Goal: Transaction & Acquisition: Purchase product/service

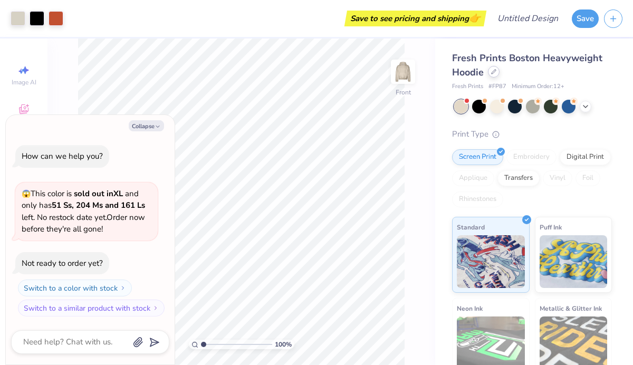
click at [494, 71] on icon at bounding box center [493, 71] width 5 height 5
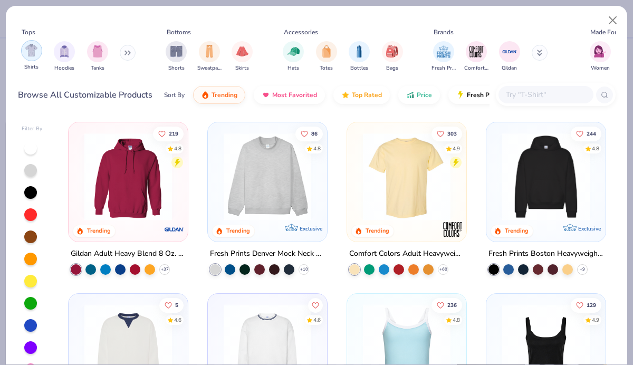
click at [36, 60] on div "Shirts" at bounding box center [31, 55] width 21 height 31
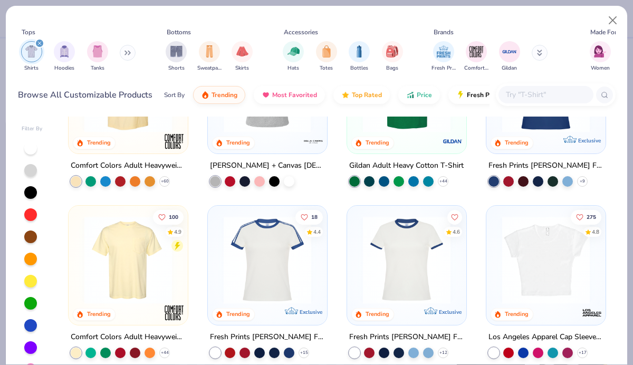
scroll to position [105, 0]
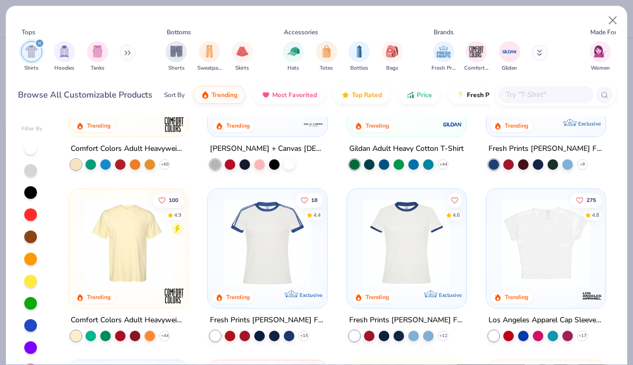
click at [154, 258] on img at bounding box center [128, 243] width 98 height 88
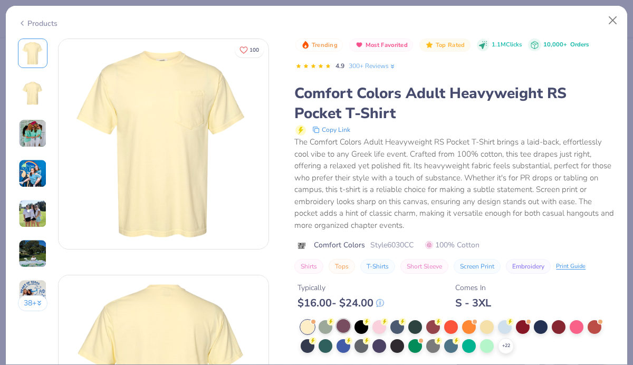
click at [340, 325] on div at bounding box center [344, 326] width 14 height 14
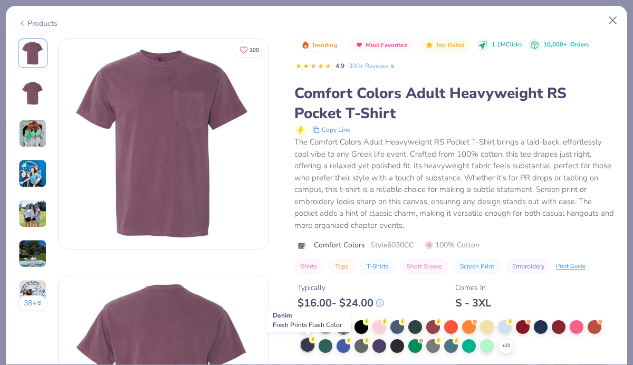
click at [309, 342] on icon at bounding box center [312, 339] width 7 height 7
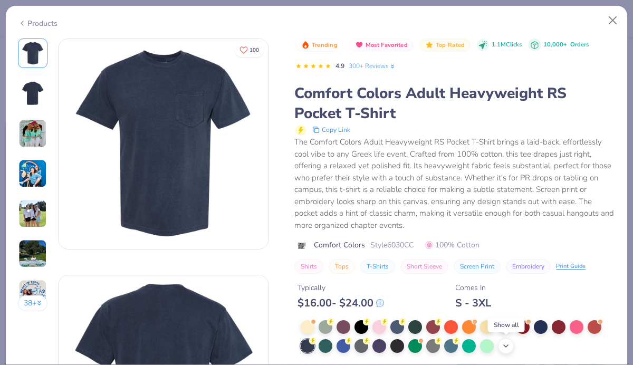
click at [508, 344] on icon at bounding box center [506, 346] width 8 height 8
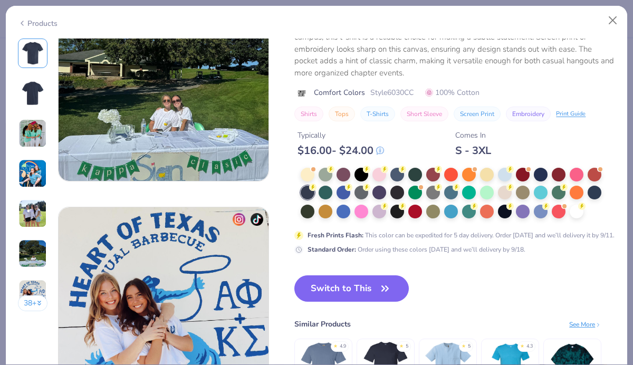
scroll to position [1224, 0]
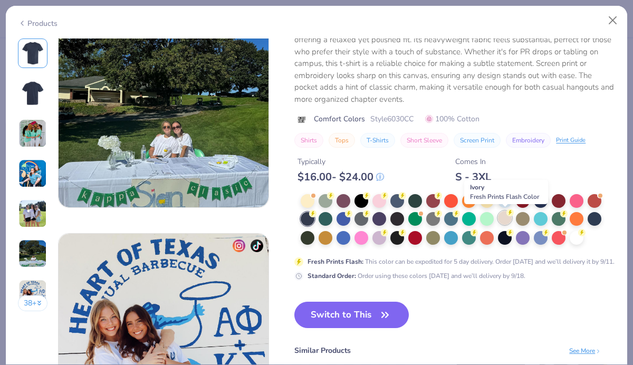
click at [508, 216] on div at bounding box center [505, 218] width 14 height 14
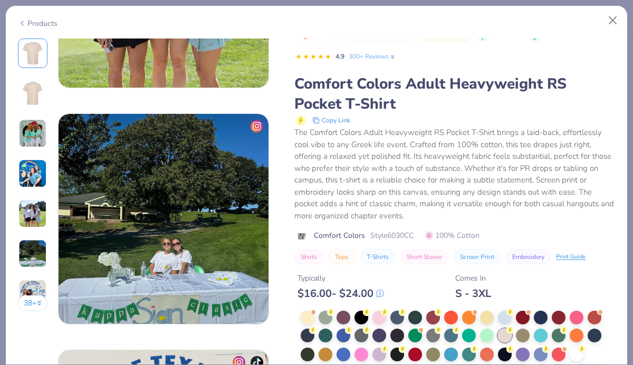
scroll to position [1155, 0]
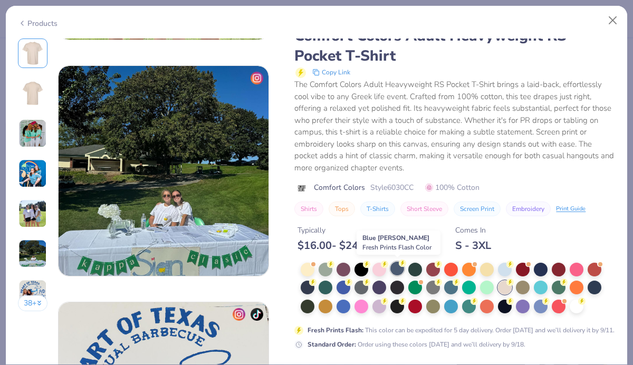
click at [396, 268] on div at bounding box center [397, 269] width 14 height 14
click at [28, 60] on img at bounding box center [32, 53] width 25 height 25
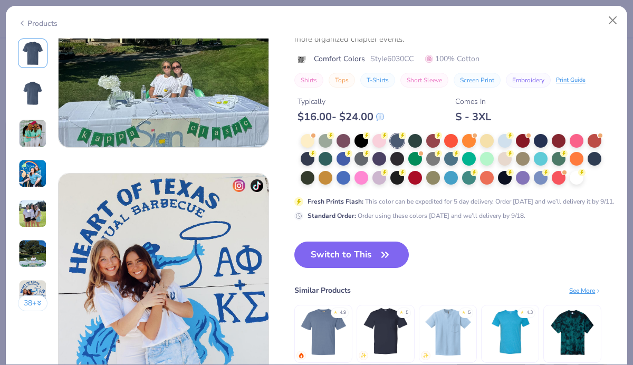
scroll to position [1257, 0]
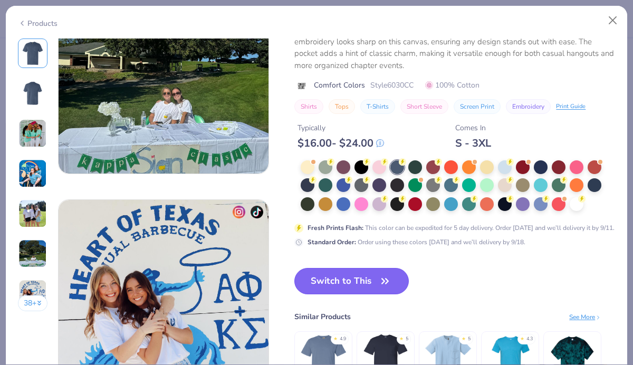
click at [370, 285] on button "Switch to This" at bounding box center [351, 281] width 115 height 26
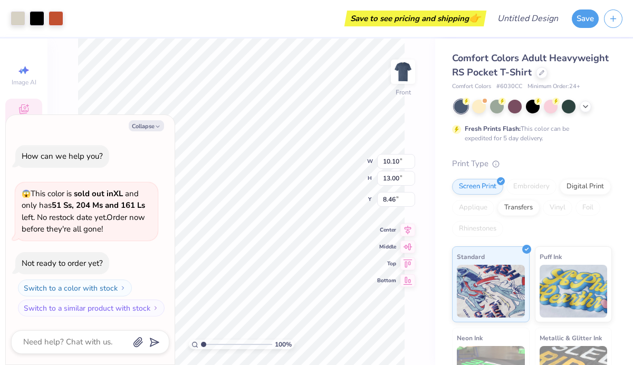
type textarea "x"
type input "5.23"
click at [157, 127] on polyline "button" at bounding box center [157, 127] width 3 height 2
type textarea "x"
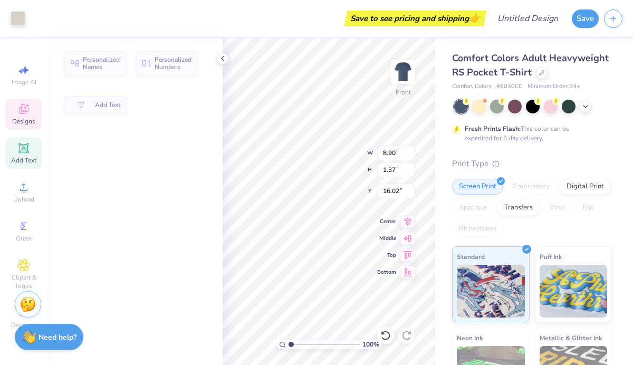
type input "8.90"
type input "1.37"
type input "16.02"
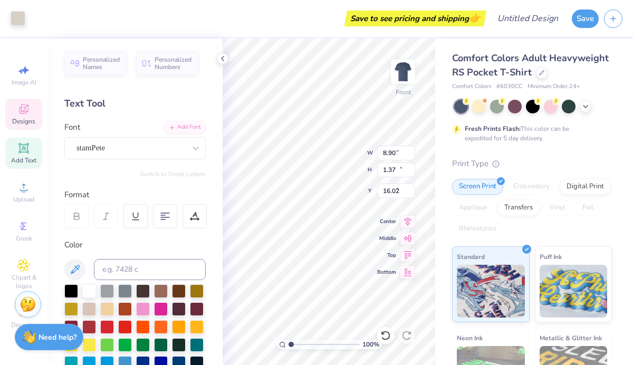
type input "9.42"
type input "10.38"
type input "5.56"
